Goal: Information Seeking & Learning: Learn about a topic

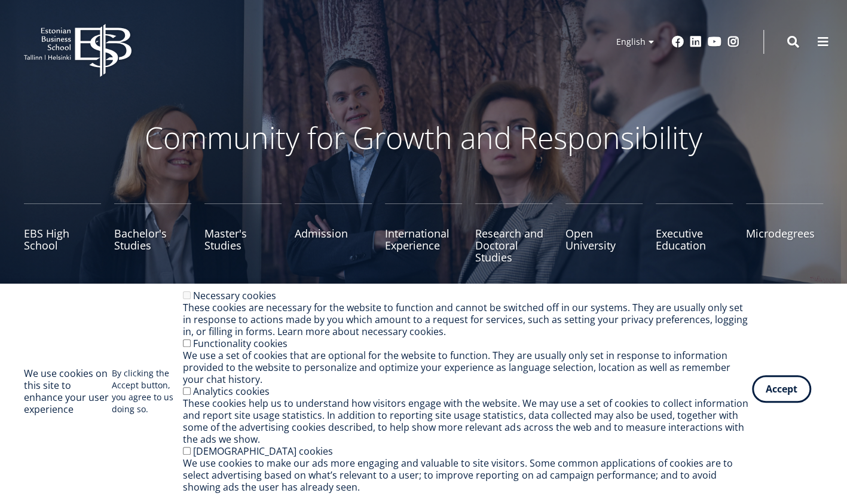
click at [782, 393] on button "Accept" at bounding box center [781, 389] width 59 height 28
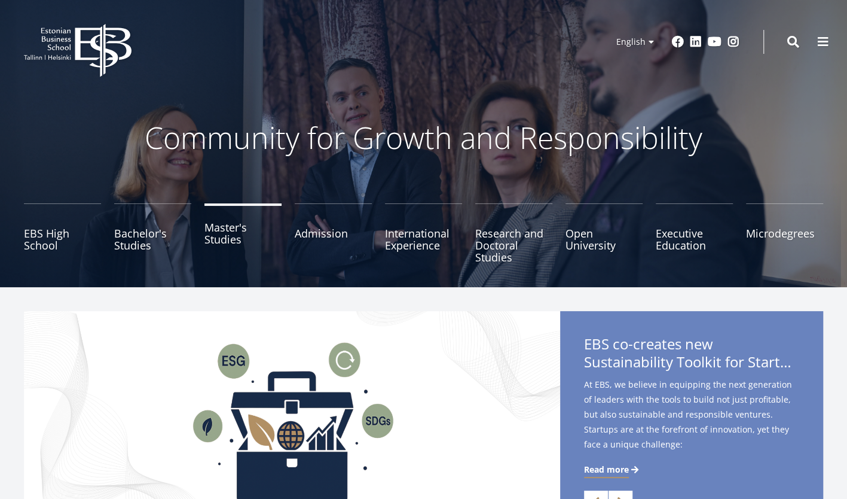
click at [219, 235] on link "Master's Studies" at bounding box center [243, 233] width 77 height 60
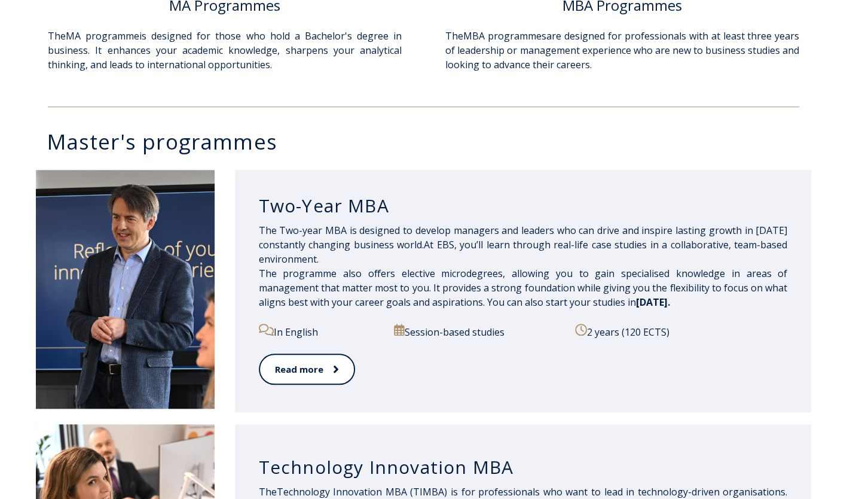
scroll to position [495, 0]
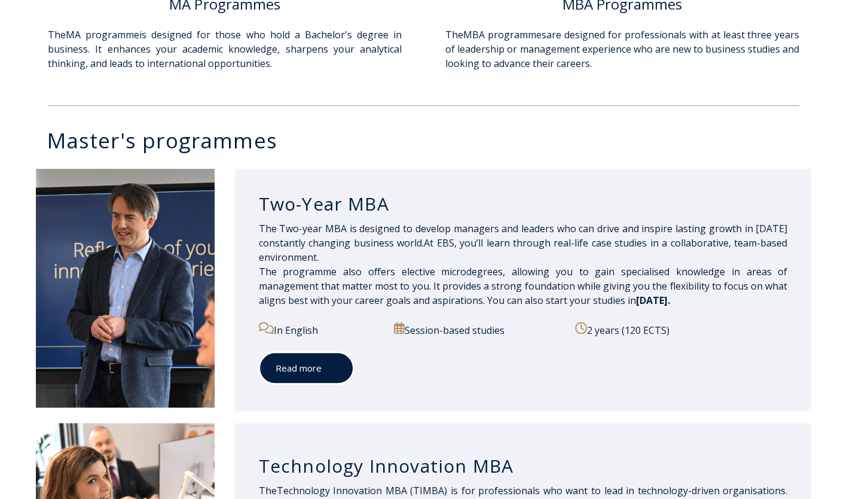
click at [329, 380] on link "Read more" at bounding box center [306, 368] width 95 height 33
